Goal: Information Seeking & Learning: Learn about a topic

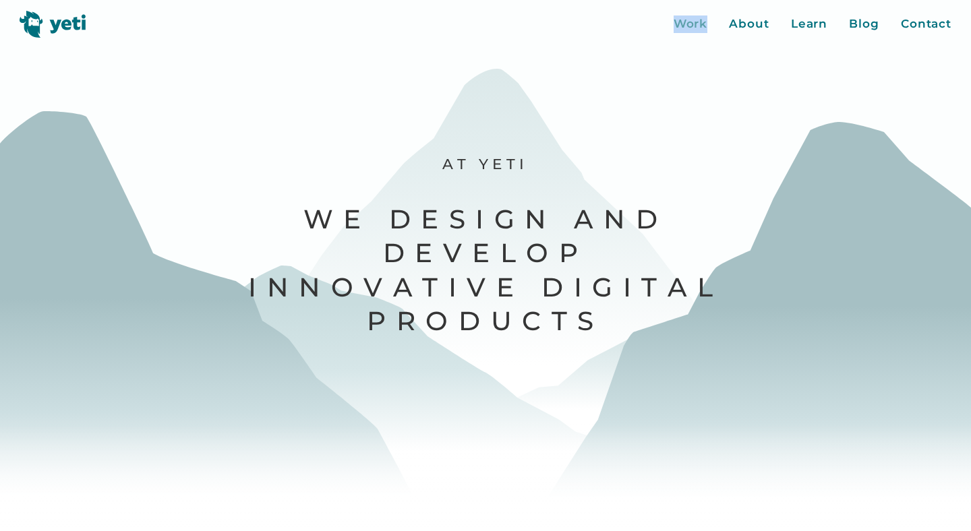
click at [694, 26] on div "Work" at bounding box center [691, 25] width 34 height 18
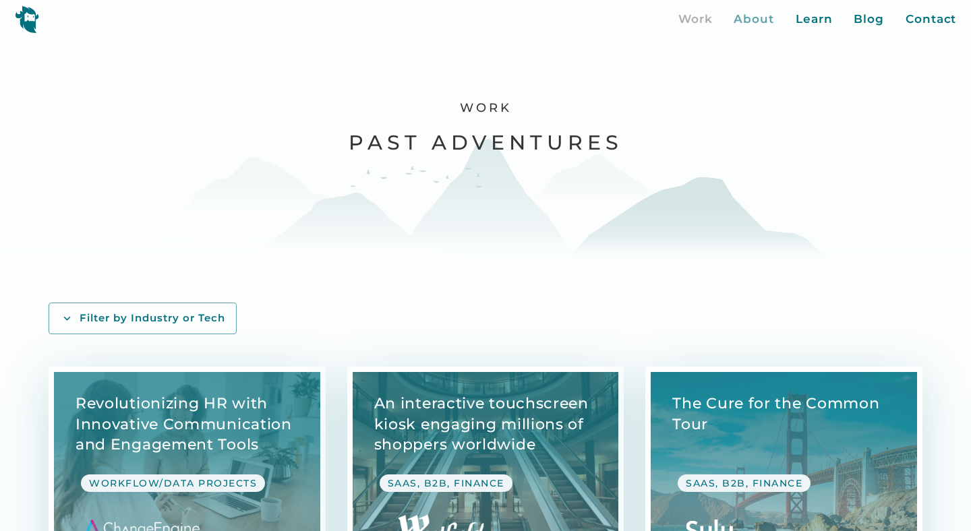
click at [757, 18] on div "About" at bounding box center [754, 20] width 40 height 18
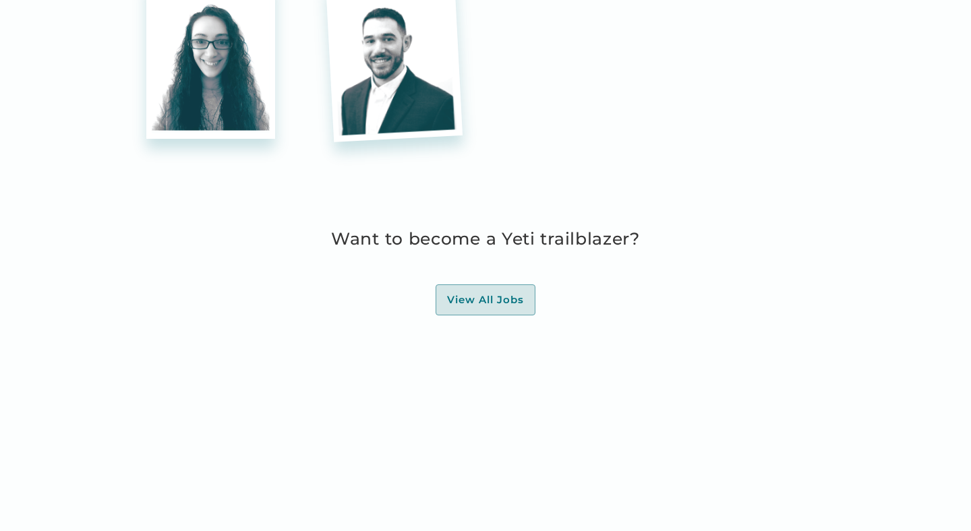
scroll to position [3818, 0]
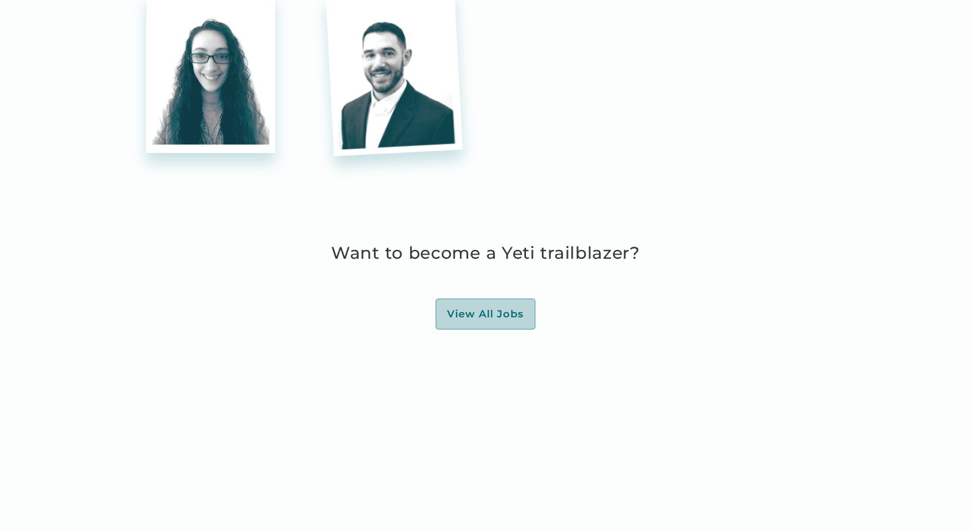
click at [506, 310] on div "View All Jobs" at bounding box center [485, 313] width 77 height 13
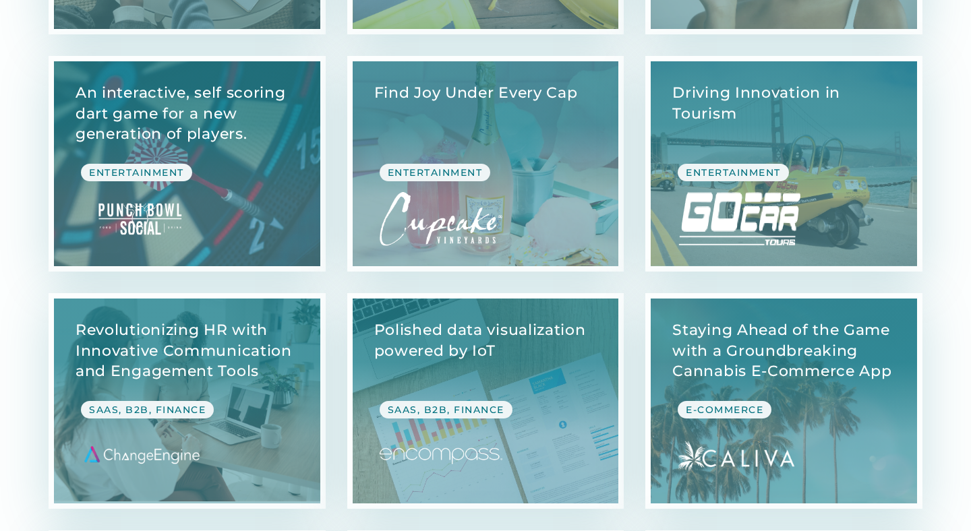
scroll to position [1023, 0]
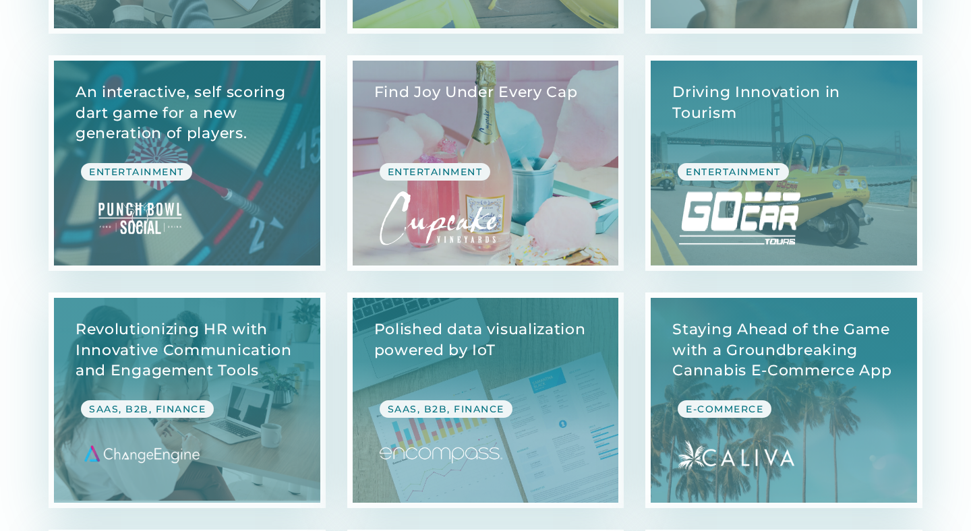
click at [523, 157] on link "View Case Study" at bounding box center [486, 163] width 266 height 205
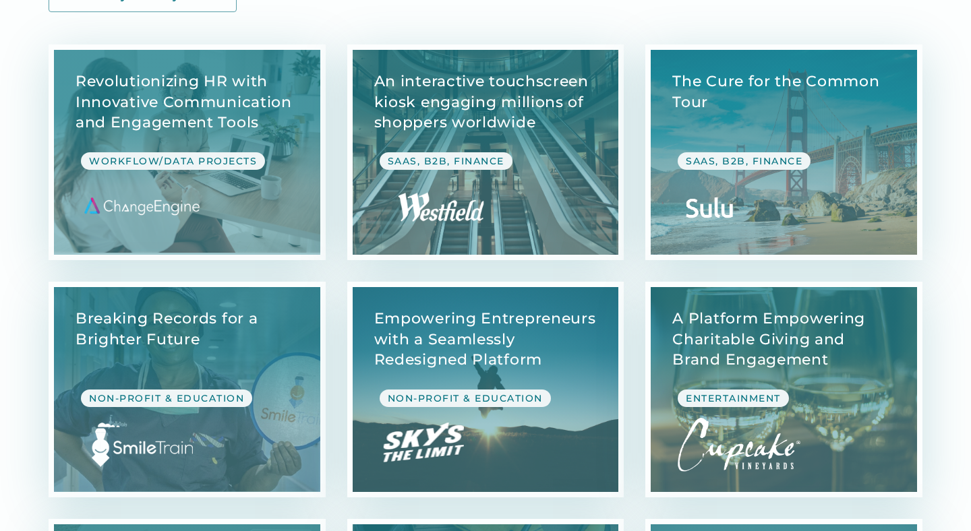
scroll to position [320, 0]
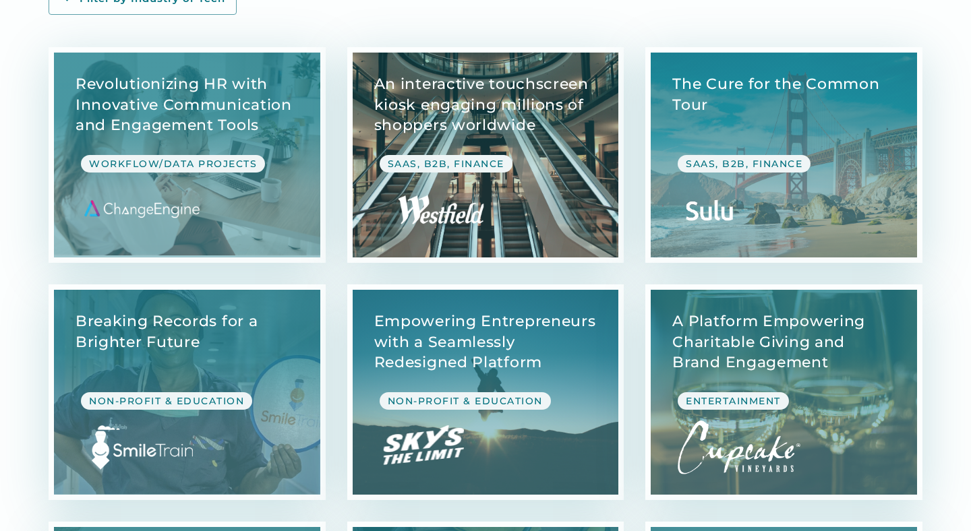
click at [594, 189] on link "View Case Study" at bounding box center [486, 155] width 266 height 205
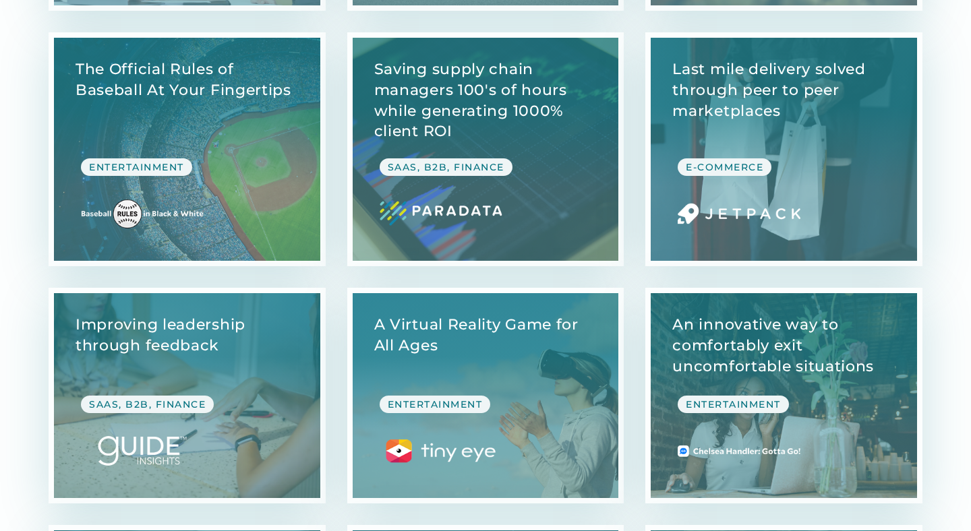
scroll to position [3199, 0]
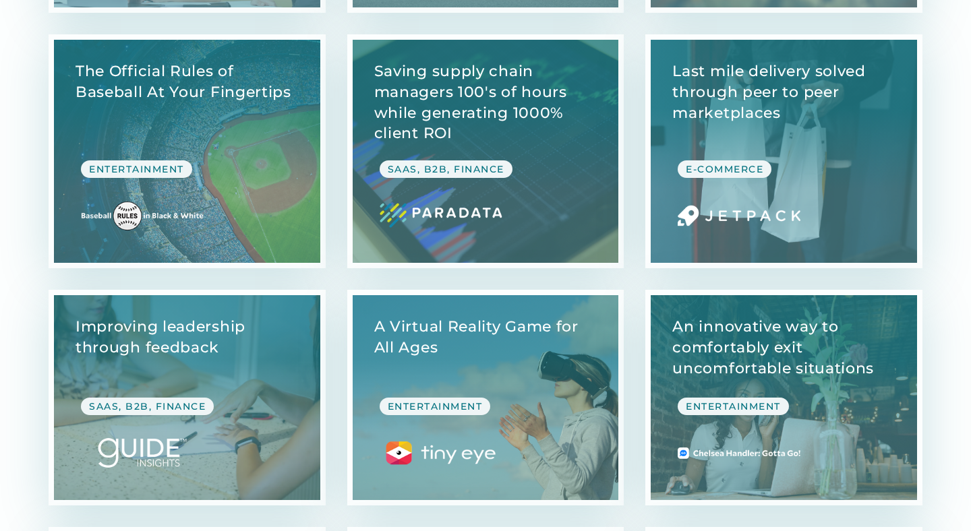
click at [241, 200] on link "View Case Study" at bounding box center [187, 151] width 266 height 223
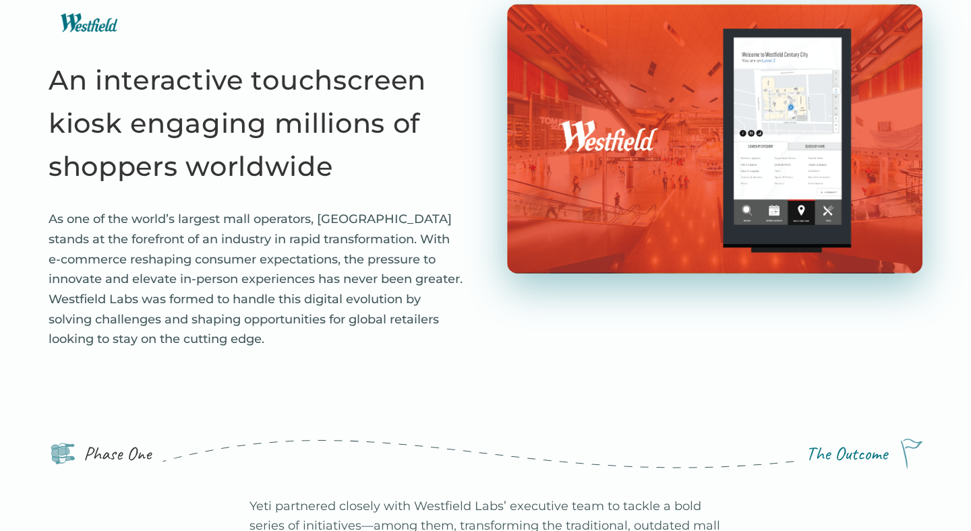
scroll to position [119, 0]
